Goal: Obtain resource: Download file/media

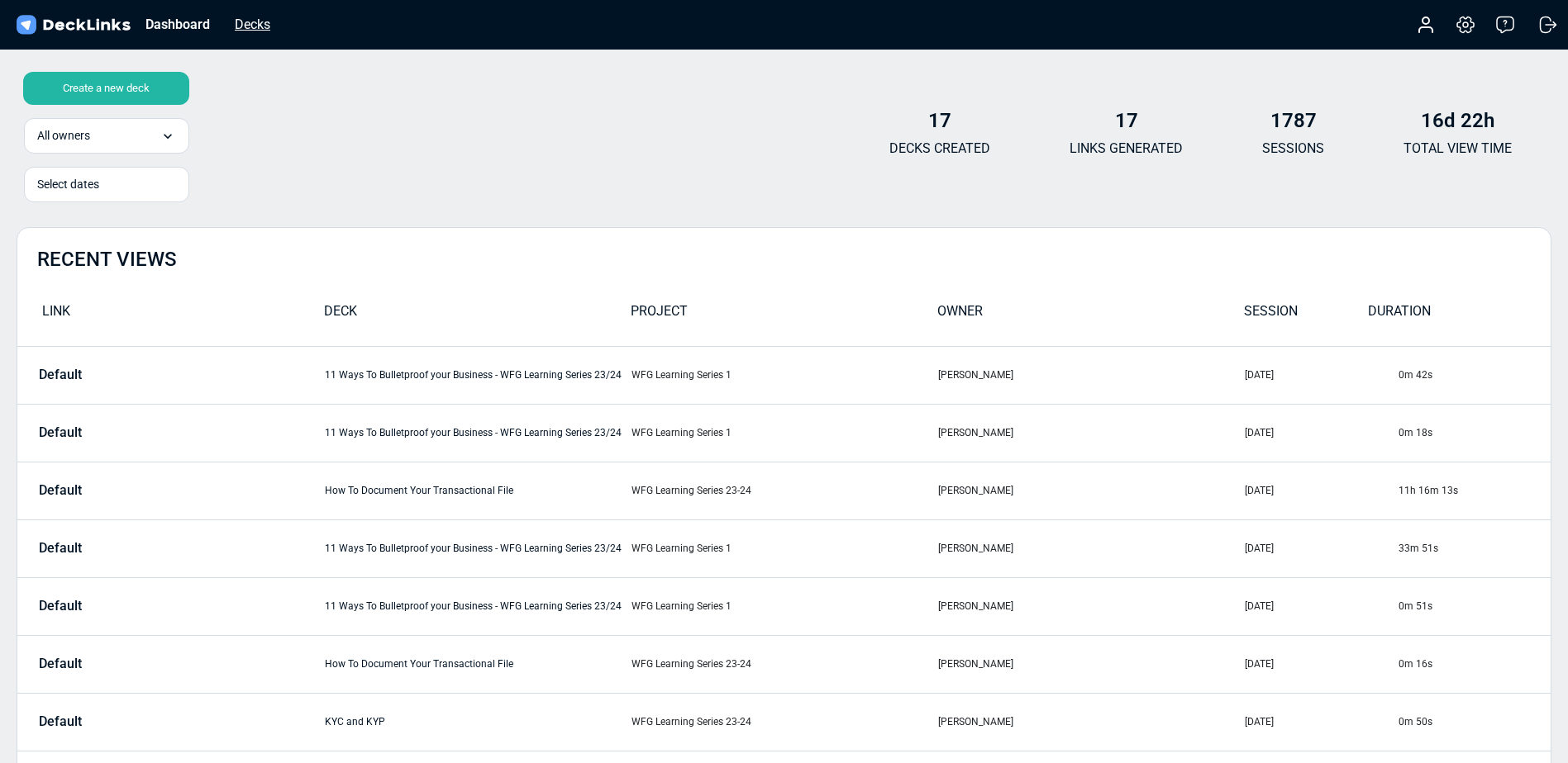
click at [246, 21] on div "Decks" at bounding box center [252, 24] width 52 height 21
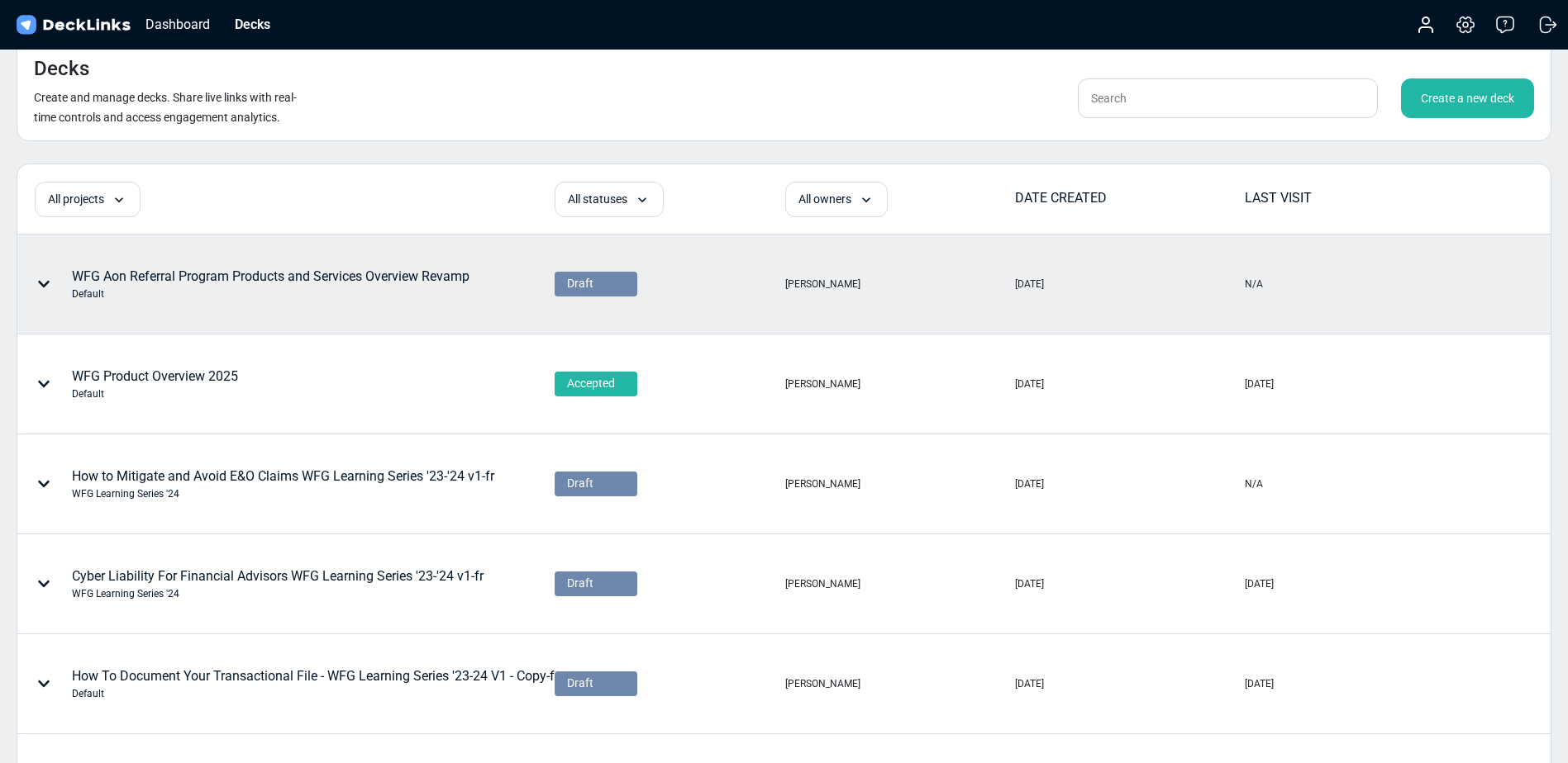
click at [242, 268] on div "WFG Aon Referral Program Products and Services Overview Revamp Default" at bounding box center [270, 284] width 398 height 35
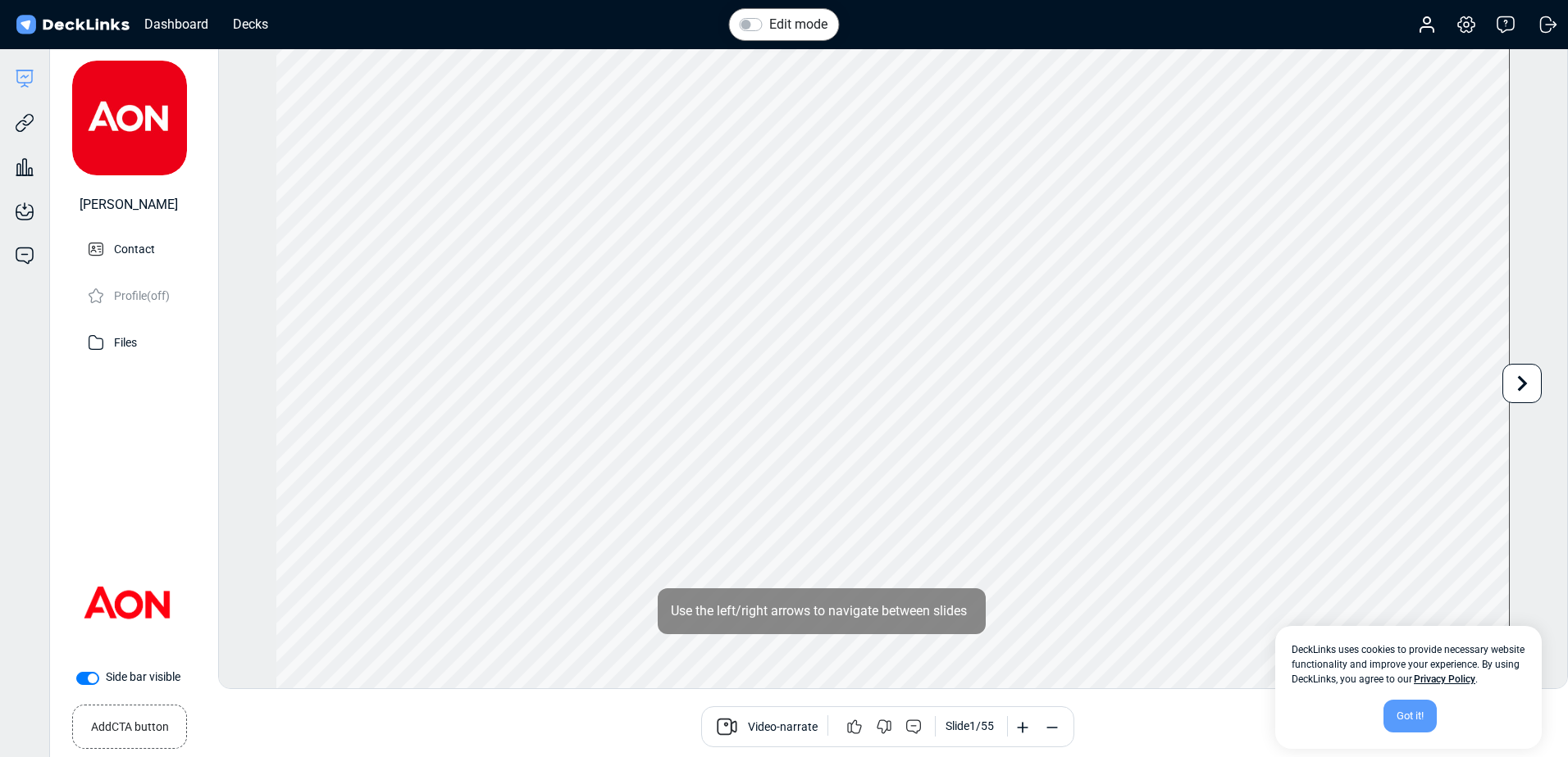
click at [1402, 715] on div "Got it!" at bounding box center [1410, 716] width 53 height 33
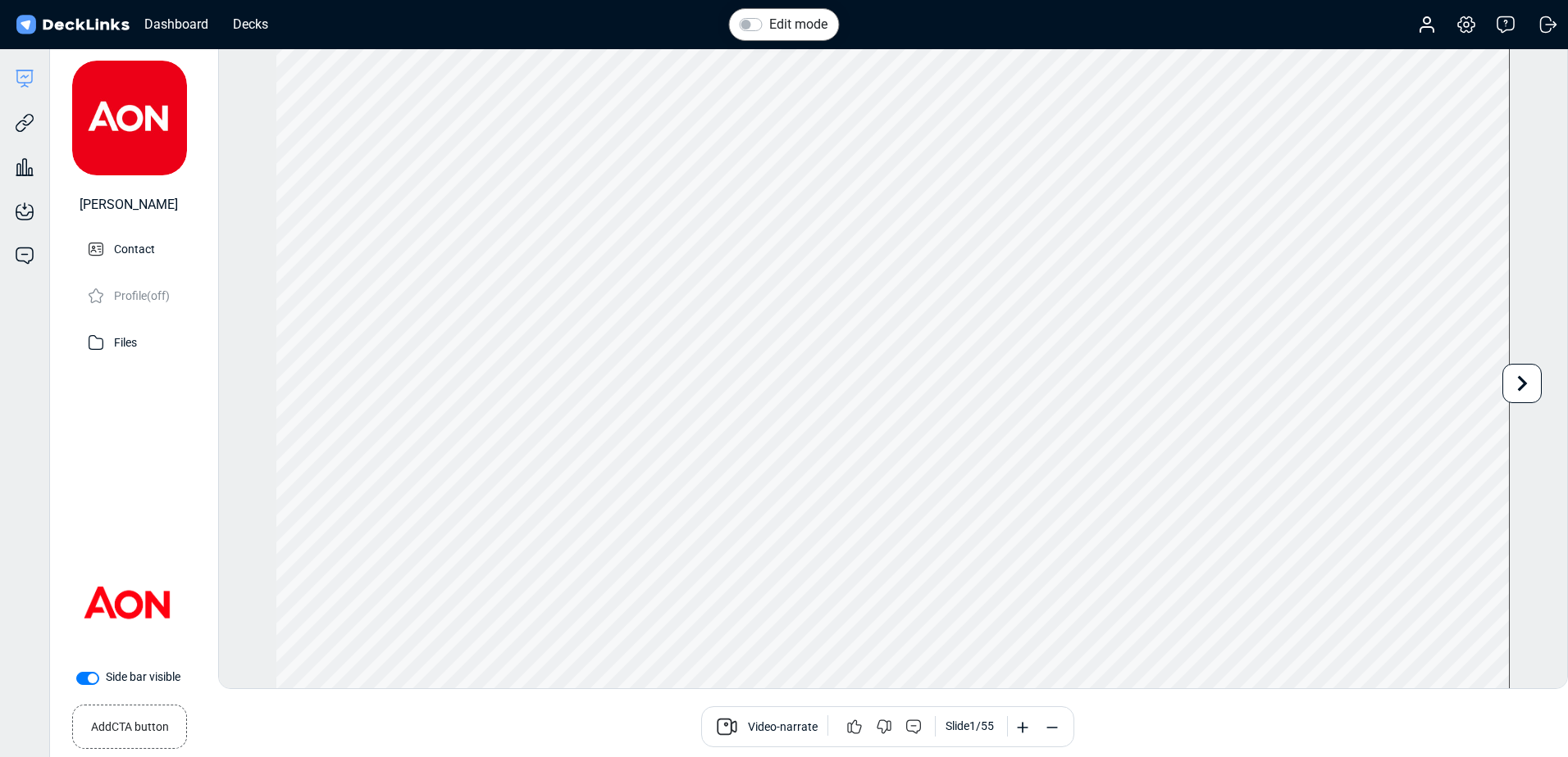
click at [775, 729] on span "Video-narrate" at bounding box center [782, 729] width 70 height 20
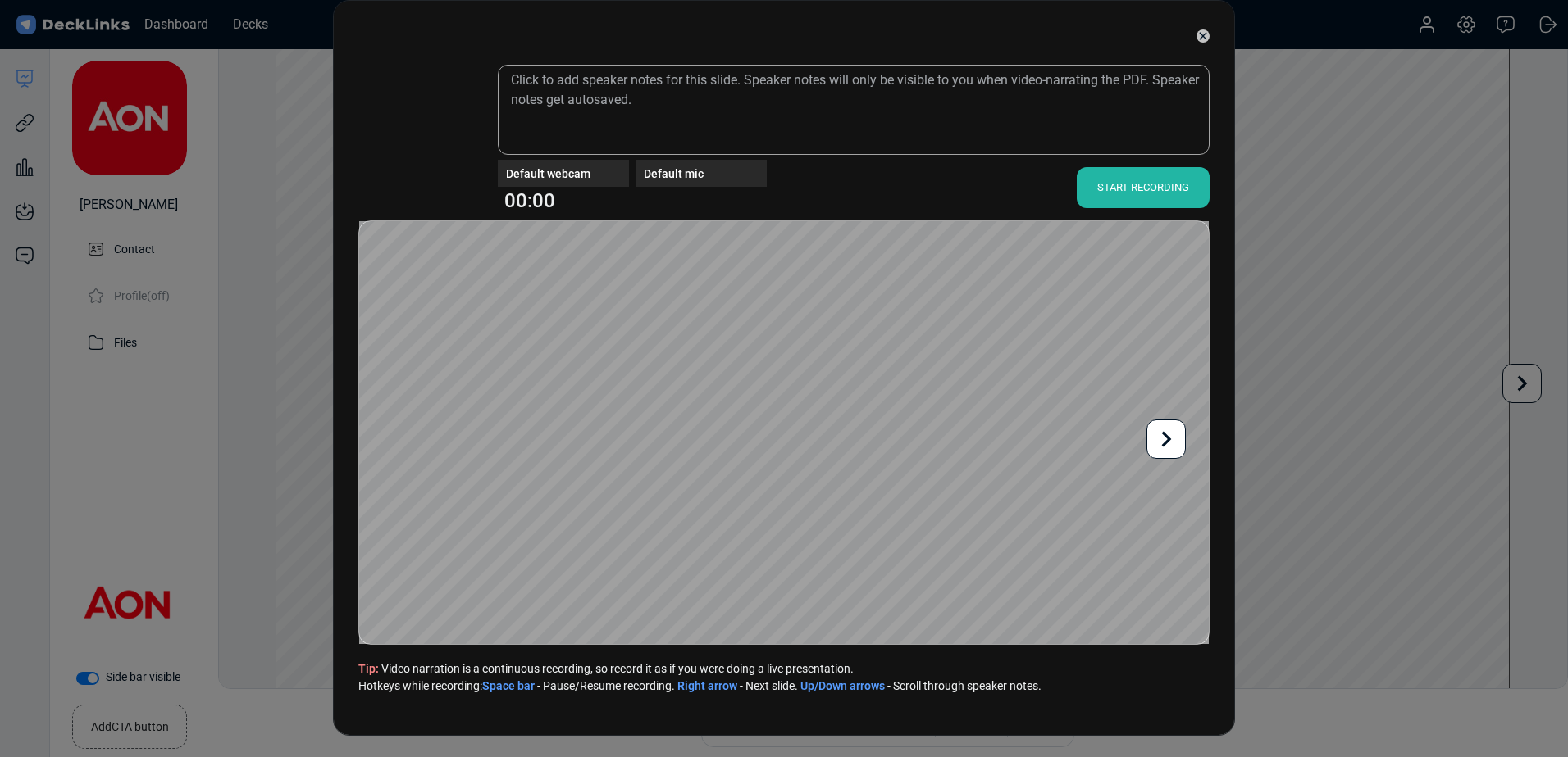
drag, startPoint x: 1201, startPoint y: 35, endPoint x: 1180, endPoint y: 42, distance: 22.1
click at [1202, 34] on icon at bounding box center [1203, 35] width 13 height 13
